Goal: Transaction & Acquisition: Purchase product/service

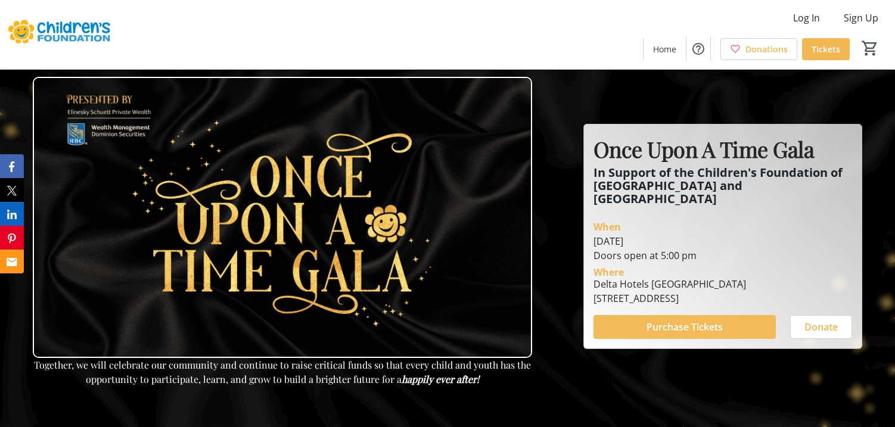
click at [692, 325] on span "Purchase Tickets" at bounding box center [684, 327] width 76 height 14
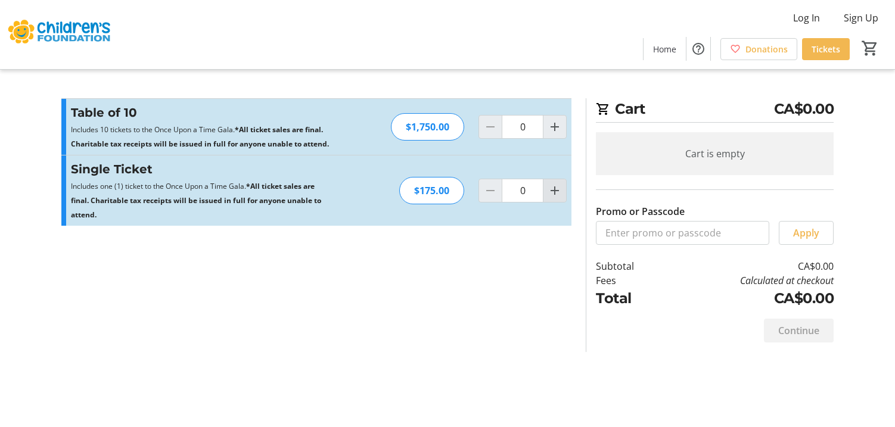
click at [548, 197] on mat-icon "Increment by one" at bounding box center [555, 191] width 14 height 14
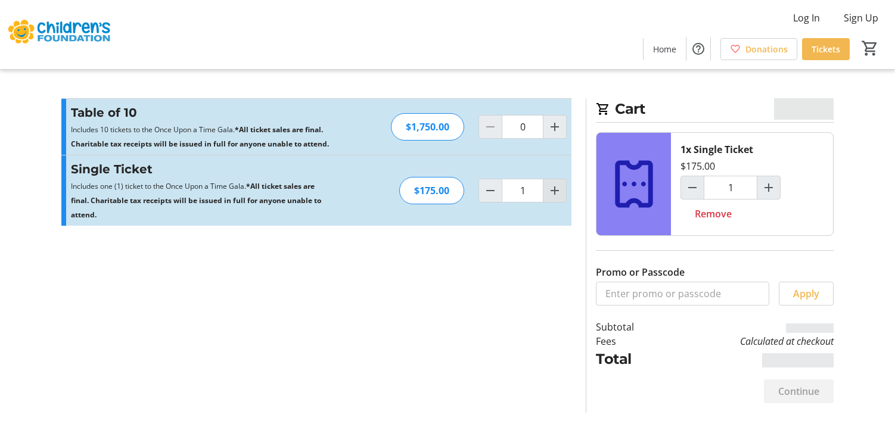
click at [551, 191] on mat-icon "Increment by one" at bounding box center [555, 191] width 14 height 14
type input "2"
